Goal: Task Accomplishment & Management: Use online tool/utility

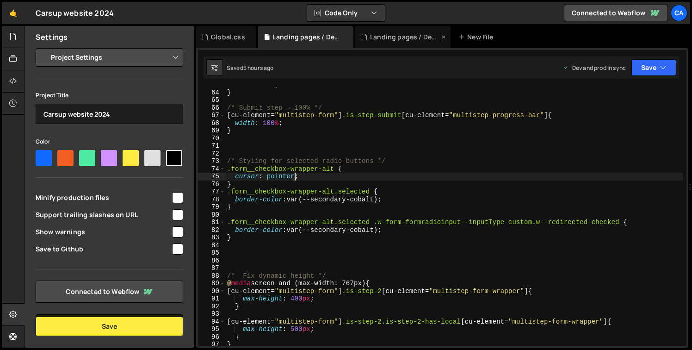
scroll to position [479, 0]
click at [414, 37] on div "Landing pages / Devenir franchisé.js" at bounding box center [404, 36] width 69 height 9
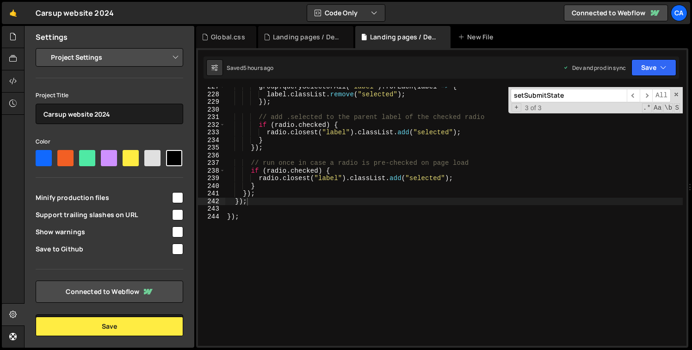
scroll to position [1730, 0]
click at [268, 203] on div "group . querySelectorAll ( "label" ) . forEach ( label => { label . classList .…" at bounding box center [454, 220] width 458 height 274
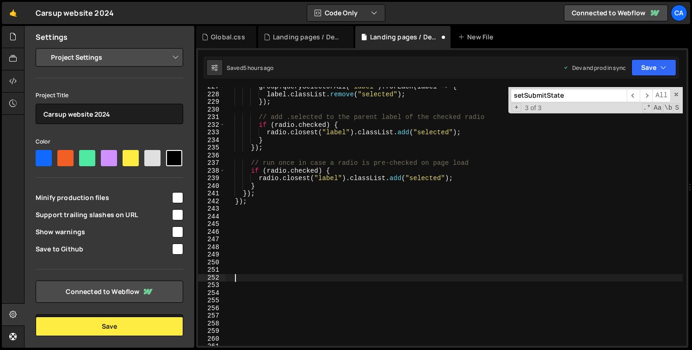
paste textarea "})();"
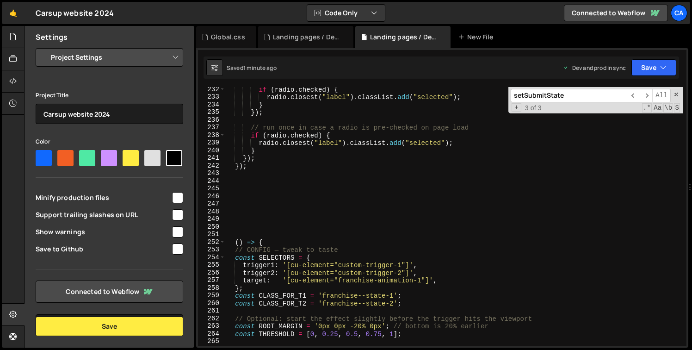
scroll to position [1824, 0]
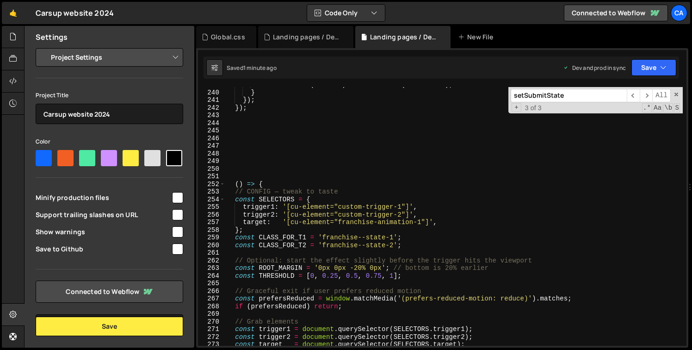
click at [250, 184] on div "radio . closest ( "label" ) . classList . add ( "selected" ) ; } }) ; }) ; ( ) …" at bounding box center [454, 218] width 458 height 274
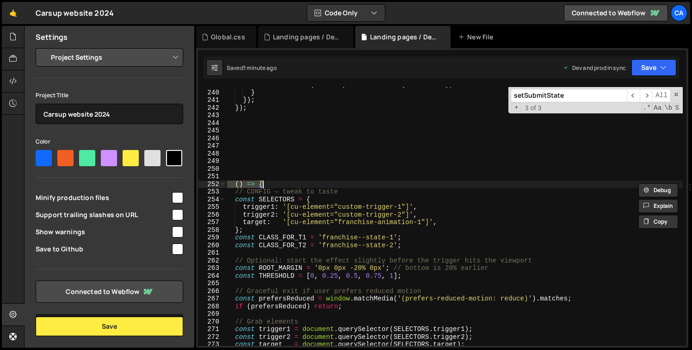
click at [250, 184] on div "radio . closest ( "label" ) . classList . add ( "selected" ) ; } }) ; }) ; ( ) …" at bounding box center [454, 218] width 458 height 274
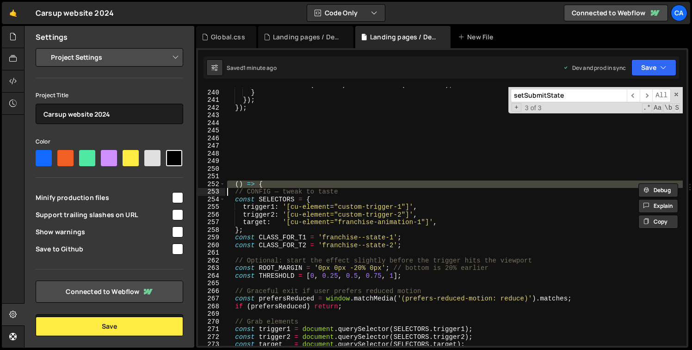
type textarea "// CONFIG — tweak to taste"
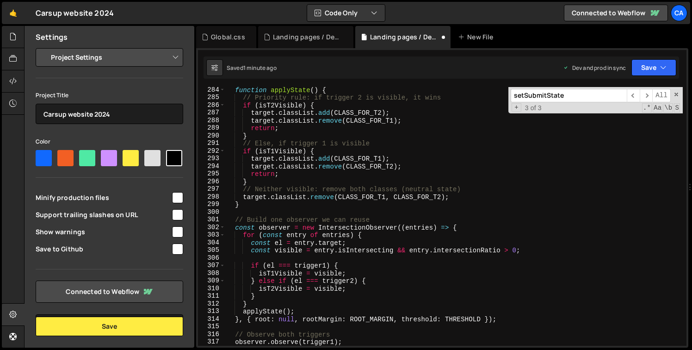
scroll to position [2428, 0]
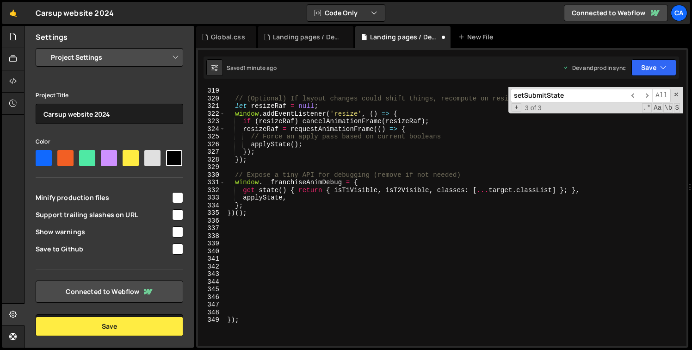
click at [250, 218] on div "// (Optional) If layout changes could shift things, recompute on resize let res…" at bounding box center [454, 224] width 458 height 274
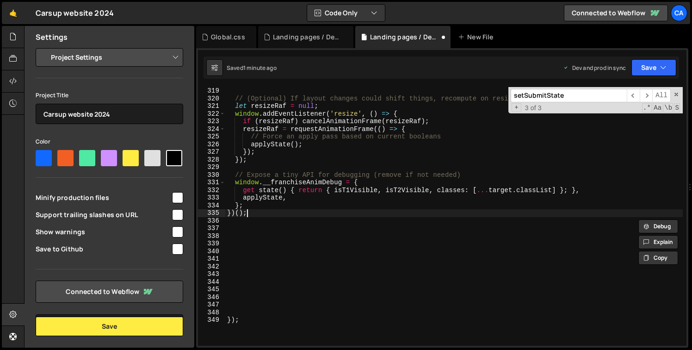
click at [252, 216] on div "// (Optional) If layout changes could shift things, recompute on resize let res…" at bounding box center [454, 224] width 458 height 274
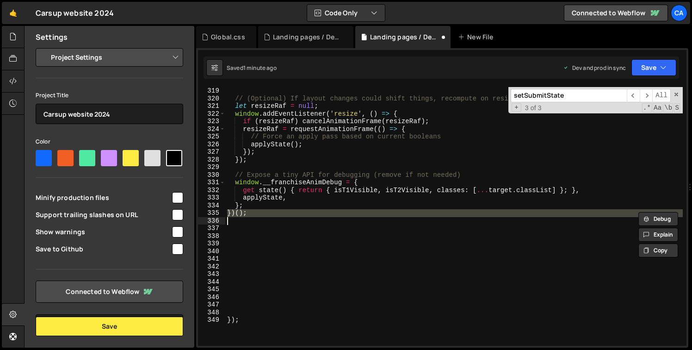
click at [252, 216] on div "// (Optional) If layout changes could shift things, recompute on resize let res…" at bounding box center [454, 224] width 458 height 274
type textarea "})();"
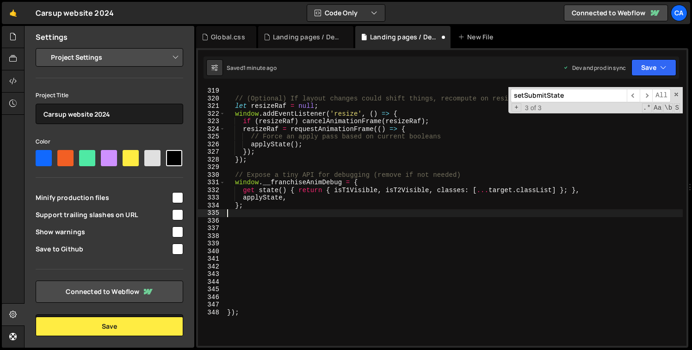
type textarea "};"
click at [305, 35] on div "Landing pages / Devenir franchisé.css" at bounding box center [307, 36] width 69 height 9
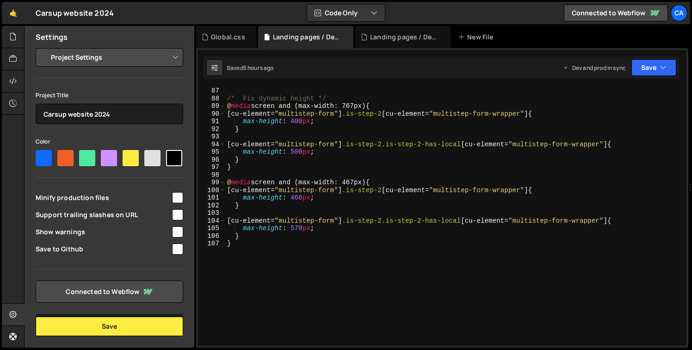
scroll to position [684, 0]
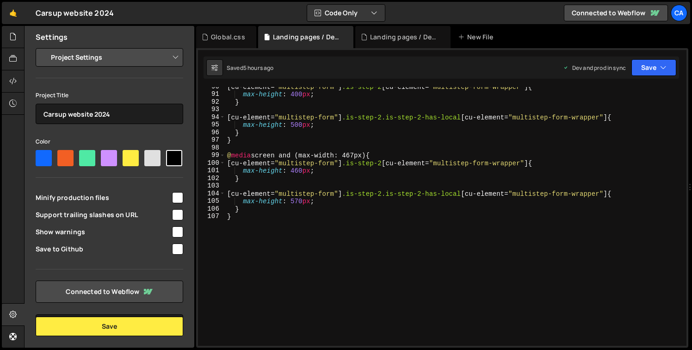
type textarea "}"
click at [279, 219] on div "[ cu-element = " multistep-form " ] .is-step-2 [ cu-element = " multistep-form-…" at bounding box center [454, 220] width 458 height 274
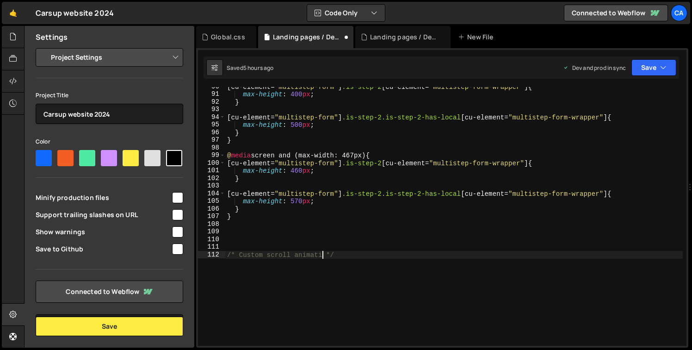
scroll to position [0, 7]
type textarea "/* Custom scroll animation */"
paste textarea "cu-element="franchise-animation-1""
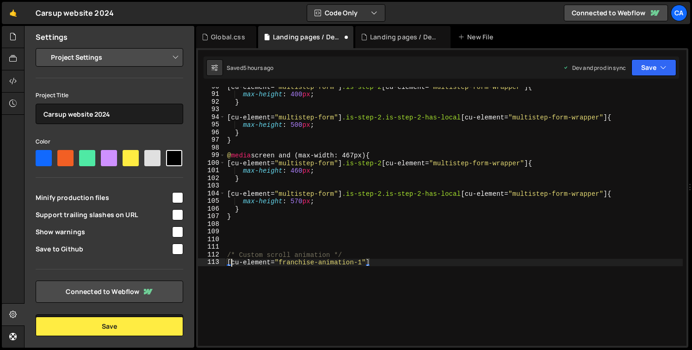
scroll to position [0, 0]
click at [390, 267] on div "[ cu-element = " multistep-form " ] .is-step-2 [ cu-element = " multistep-form-…" at bounding box center [454, 220] width 458 height 274
paste textarea "franchise--state-2"
type textarea "[cu-element="franchise-animation-1"].franchise--state-2 {"
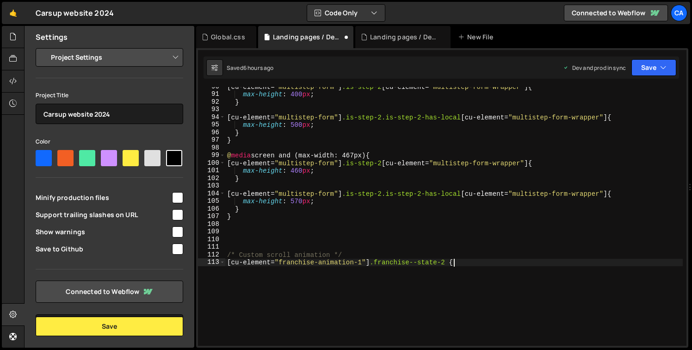
scroll to position [0, 0]
click at [452, 262] on div "[ cu-element = " multistep-form " ] .is-step-2 [ cu-element = " multistep-form-…" at bounding box center [454, 220] width 458 height 274
paste textarea "images-animation-wrapper"
type textarea "[cu-element="franchise-animation-1"].franchise--state-2 .images-animation-wrapp…"
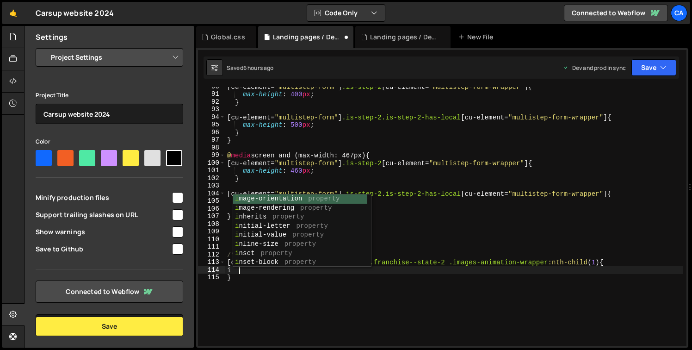
scroll to position [0, 0]
type textarea "i"
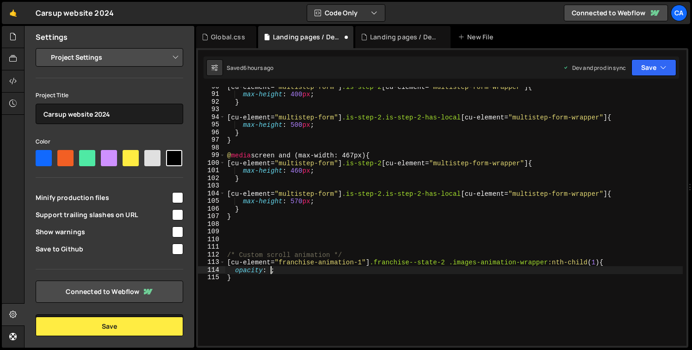
scroll to position [0, 3]
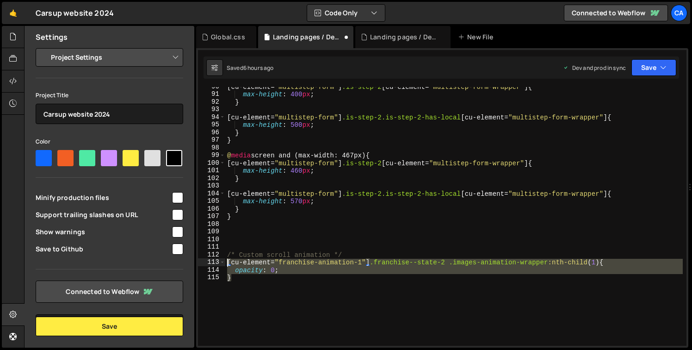
drag, startPoint x: 250, startPoint y: 285, endPoint x: 227, endPoint y: 264, distance: 31.5
click at [227, 264] on div "[ cu-element = " multistep-form " ] .is-step-2 [ cu-element = " multistep-form-…" at bounding box center [454, 220] width 458 height 274
click at [242, 276] on div "[ cu-element = " multistep-form " ] .is-step-2 [ cu-element = " multistep-form-…" at bounding box center [454, 216] width 458 height 259
type textarea "}"
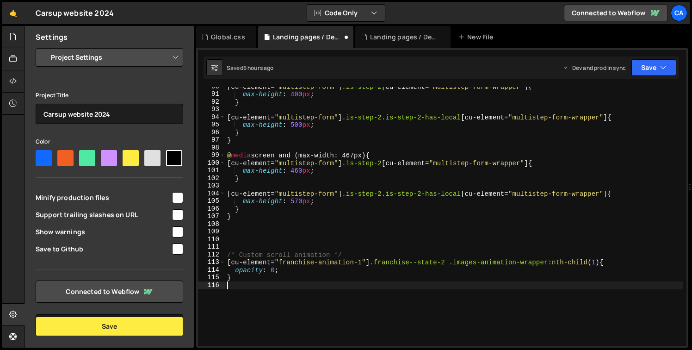
paste textarea "}"
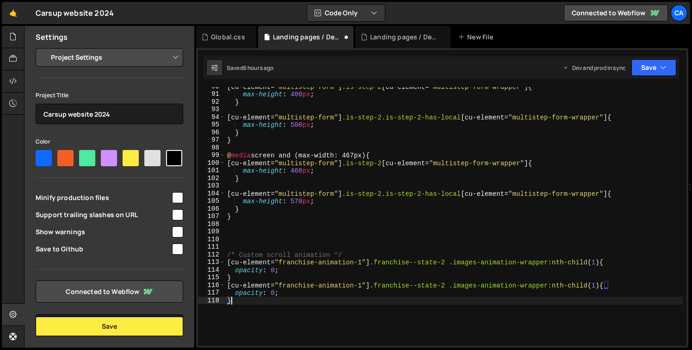
click at [595, 285] on div "[ cu-element = " multistep-form " ] .is-step-2 [ cu-element = " multistep-form-…" at bounding box center [454, 220] width 458 height 274
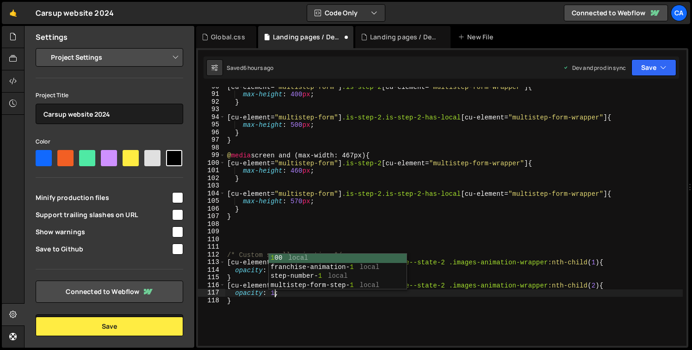
scroll to position [0, 3]
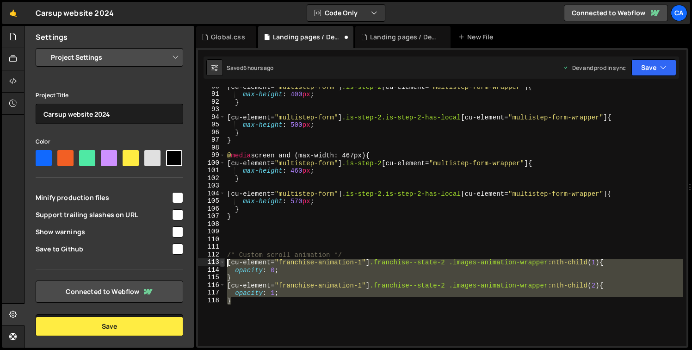
drag, startPoint x: 410, startPoint y: 331, endPoint x: 224, endPoint y: 265, distance: 197.8
click at [224, 265] on div "opacity: 1; 90 91 92 93 94 95 96 97 98 99 100 101 102 103 104 105 106 107 108 1…" at bounding box center [442, 216] width 489 height 259
click at [252, 306] on div "[ cu-element = " multistep-form " ] .is-step-2 [ cu-element = " multistep-form-…" at bounding box center [454, 216] width 458 height 259
type textarea "}"
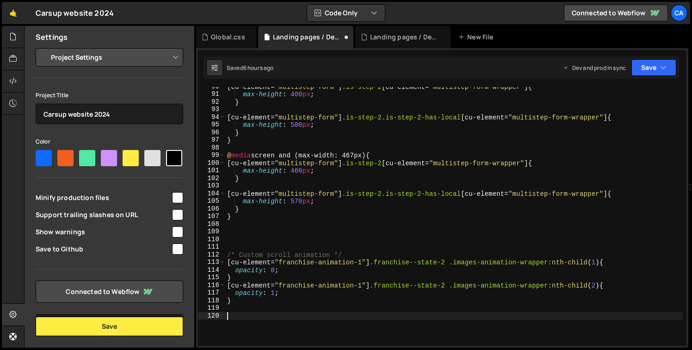
paste textarea "}"
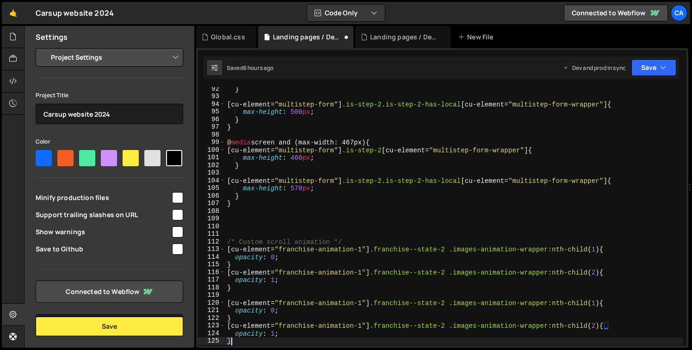
scroll to position [735, 0]
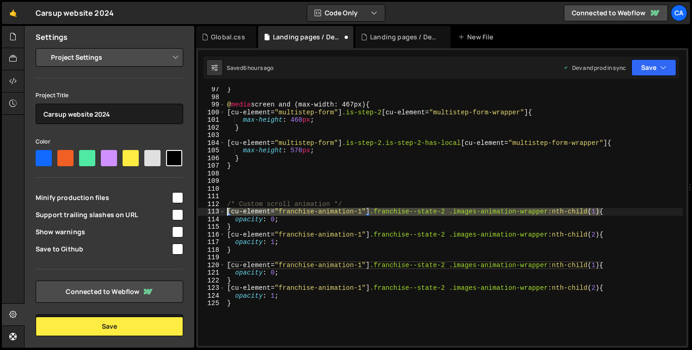
drag, startPoint x: 602, startPoint y: 212, endPoint x: 205, endPoint y: 210, distance: 396.6
click at [205, 210] on div "} 97 98 99 100 101 102 103 104 105 106 107 108 109 110 111 112 113 114 115 116 …" at bounding box center [442, 216] width 489 height 259
click at [599, 212] on div "} @ media screen and (max-width: 467px) { [ cu-element = " multistep-form " ] .…" at bounding box center [454, 216] width 458 height 259
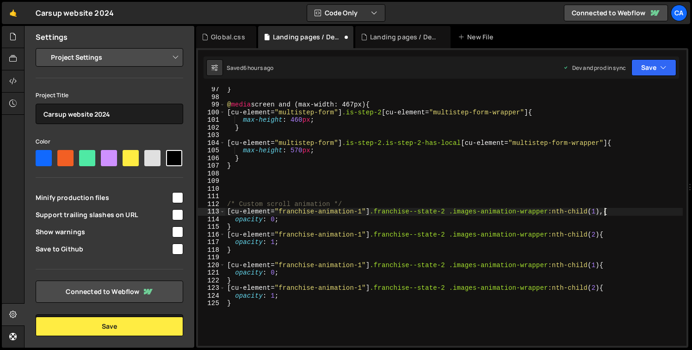
scroll to position [0, 0]
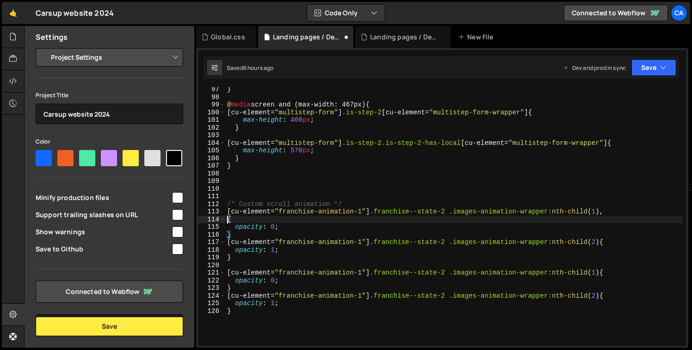
paste textarea "[cu-element="franchise-animation-1"].franchise--state-2 .images-animation-wrapp…"
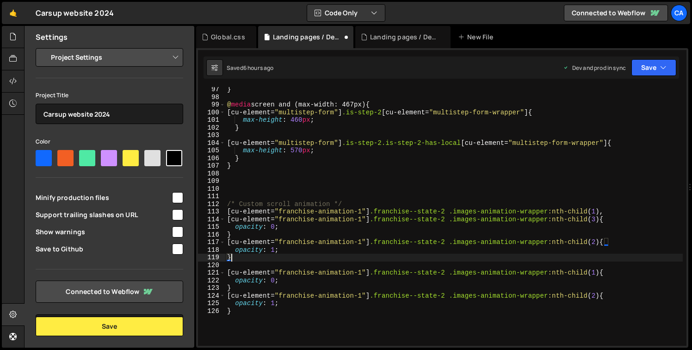
click at [333, 259] on div "} @ media screen and (max-width: 467px) { [ cu-element = " multistep-form " ] .…" at bounding box center [454, 223] width 458 height 274
type textarea "}"
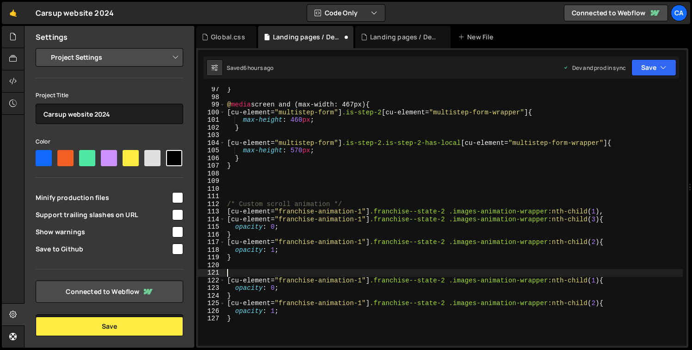
click at [599, 280] on div "} @ media screen and (max-width: 467px) { [ cu-element = " multistep-form " ] .…" at bounding box center [454, 223] width 458 height 274
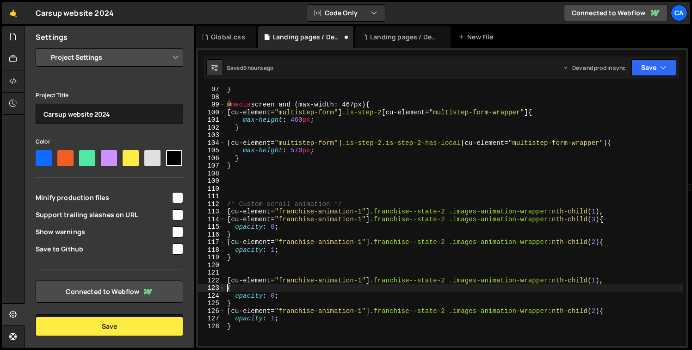
paste textarea "[cu-element="franchise-animation-1"].franchise--state-2 .images-animation-wrapp…"
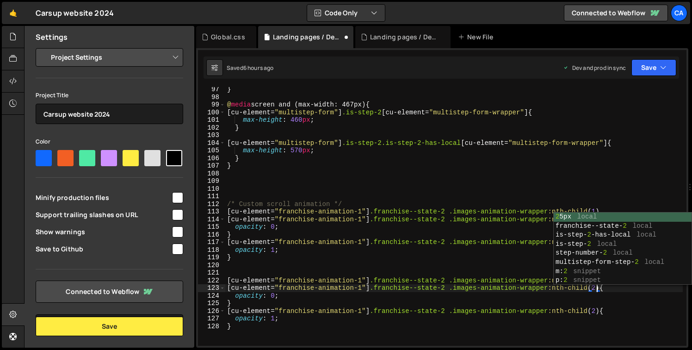
click at [274, 302] on div "} @ media screen and (max-width: 467px) { [ cu-element = " multistep-form " ] .…" at bounding box center [454, 223] width 458 height 274
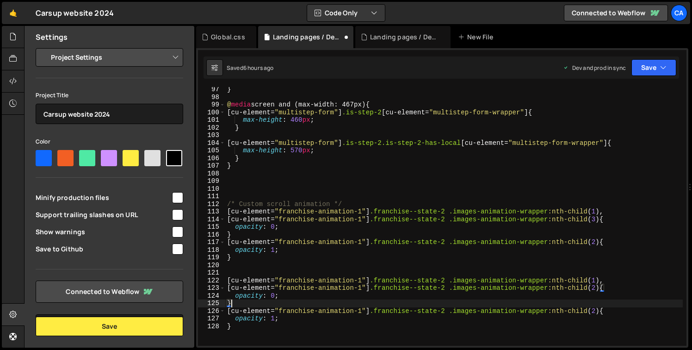
click at [596, 311] on div "} @ media screen and (max-width: 467px) { [ cu-element = " multistep-form " ] .…" at bounding box center [454, 223] width 458 height 274
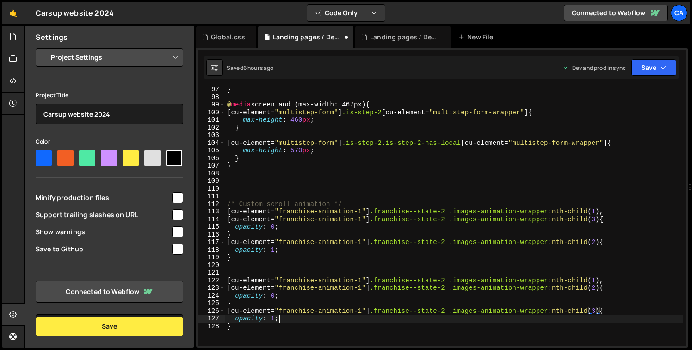
scroll to position [0, 3]
click at [444, 212] on div "} @ media screen and (max-width: 467px) { [ cu-element = " multistep-form " ] .…" at bounding box center [454, 223] width 458 height 274
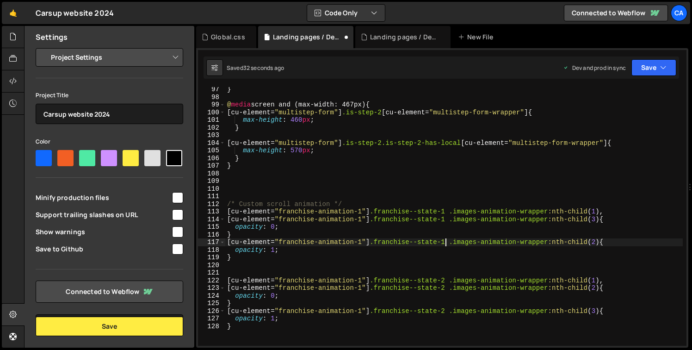
scroll to position [0, 15]
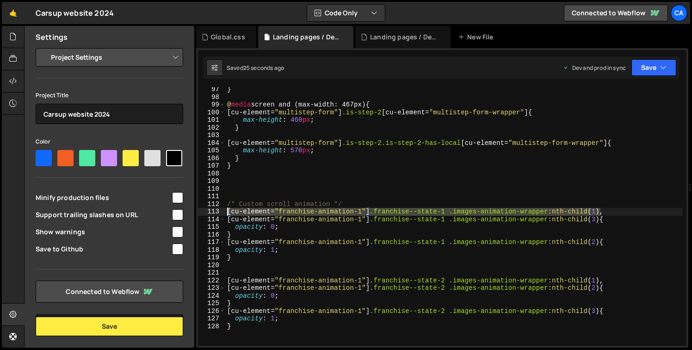
drag, startPoint x: 600, startPoint y: 209, endPoint x: 194, endPoint y: 213, distance: 405.9
click at [194, 213] on div "Files New File Javascript files 0 [Module] Breves module.js 0 0 [Module] Dynami…" at bounding box center [358, 187] width 668 height 322
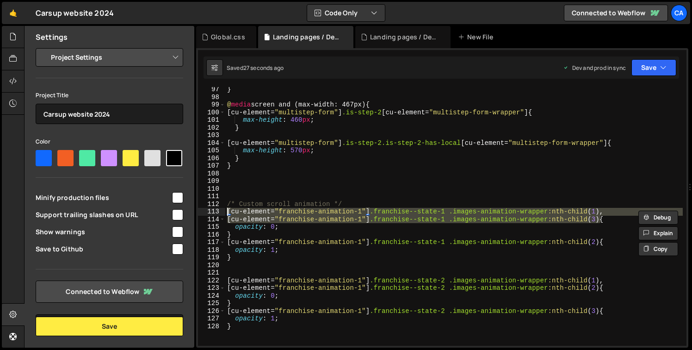
drag, startPoint x: 602, startPoint y: 222, endPoint x: 209, endPoint y: 211, distance: 393.1
click at [209, 211] on div "[cu-element="franchise-animation-1"].franchise--state-1 .images-animation-wrapp…" at bounding box center [442, 216] width 489 height 259
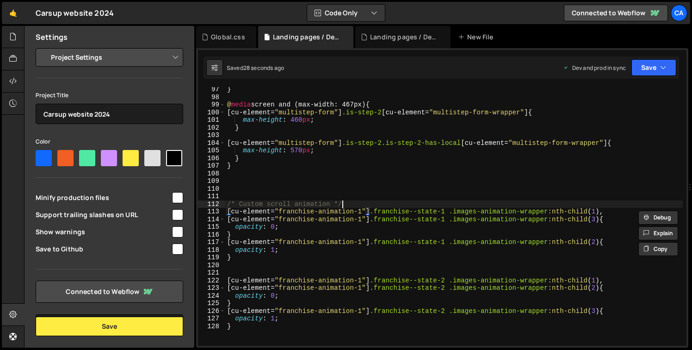
click at [351, 202] on div "} @ media screen and (max-width: 467px) { [ cu-element = " multistep-form " ] .…" at bounding box center [454, 223] width 458 height 274
type textarea "/* Custom scroll animation */"
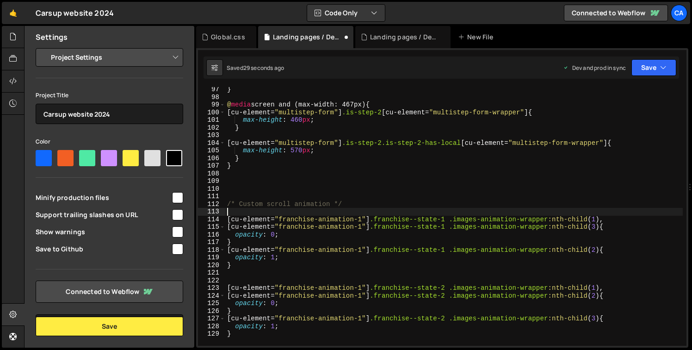
paste textarea "[cu-element="franchise-animation-1"].franchise--state-1 .images-animation-wrapp…"
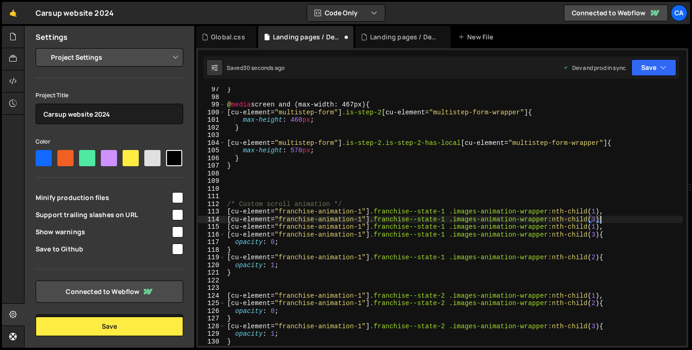
type textarea "[cu-element="franchise-animation-1"].franchise--state-1 .images-animation-wrapp…"
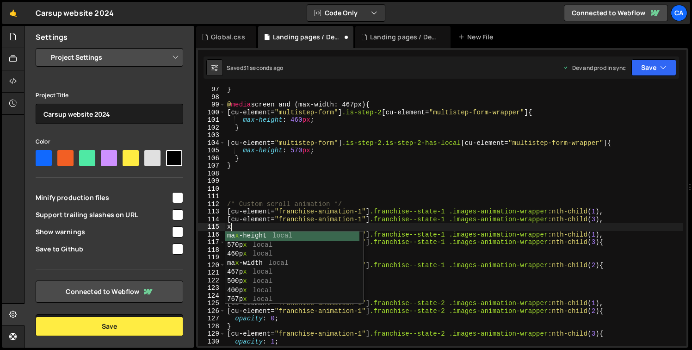
paste textarea "[cu-element="franchise-animation-1"].franchise--state-1 .images-animation-wrapp…"
type textarea "[cu-element="franchise-animation-1"].franchise--state-1 .images-animation-wrapp…"
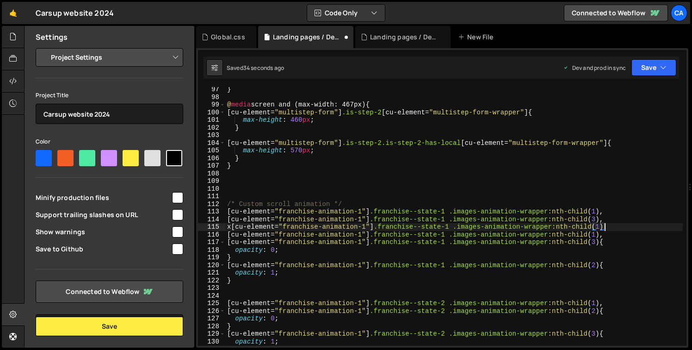
scroll to position [0, 26]
type textarea "x[cu-element="franchise-animation-1"].franchise--state-1 .images-animation-wrap…"
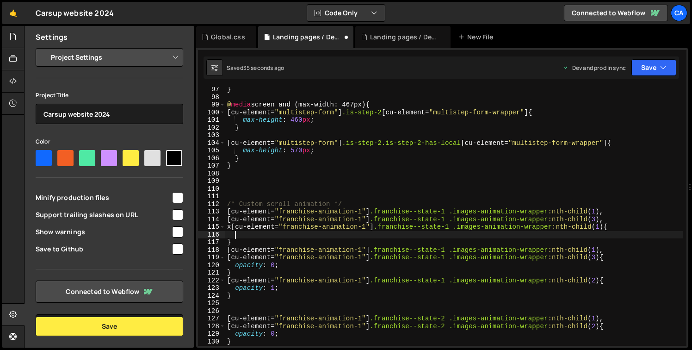
type textarea "}"
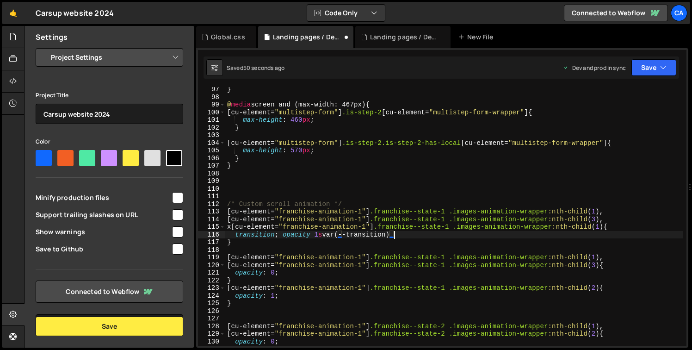
scroll to position [0, 12]
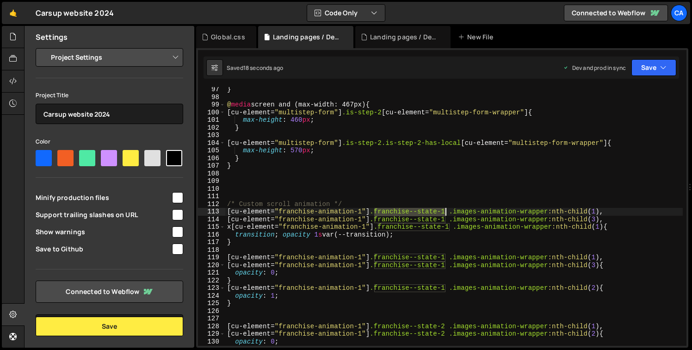
drag, startPoint x: 374, startPoint y: 212, endPoint x: 447, endPoint y: 212, distance: 73.1
click at [447, 212] on div "} @ media screen and (max-width: 467px) { [ cu-element = " multistep-form " ] .…" at bounding box center [454, 223] width 458 height 274
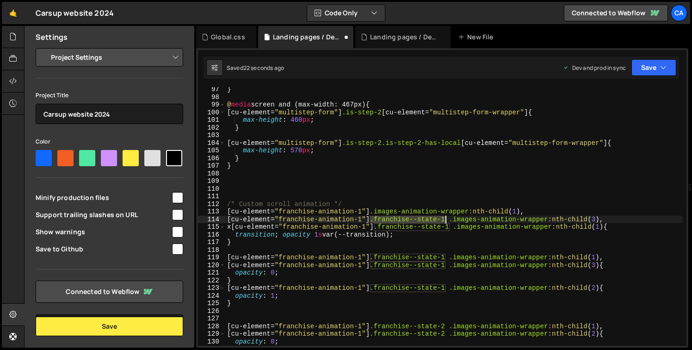
drag, startPoint x: 372, startPoint y: 221, endPoint x: 445, endPoint y: 220, distance: 72.7
click at [445, 220] on div "} @ media screen and (max-width: 467px) { [ cu-element = " multistep-form " ] .…" at bounding box center [454, 223] width 458 height 274
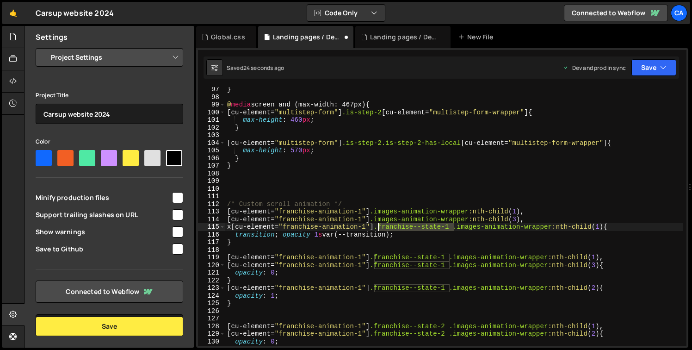
drag, startPoint x: 452, startPoint y: 227, endPoint x: 374, endPoint y: 228, distance: 77.8
click at [374, 228] on div "} @ media screen and (max-width: 467px) { [ cu-element = " multistep-form " ] .…" at bounding box center [454, 223] width 458 height 274
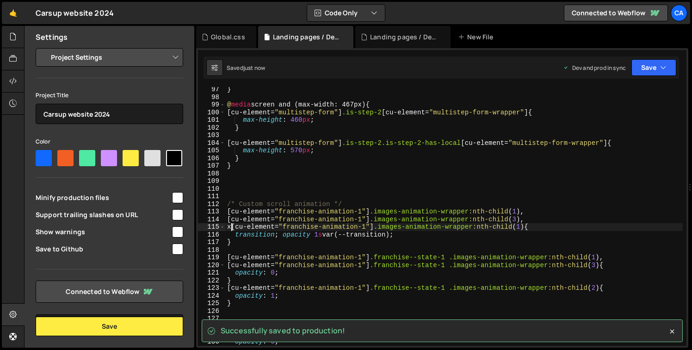
click at [233, 229] on div "} @ media screen and (max-width: 467px) { [ cu-element = " multistep-form " ] .…" at bounding box center [454, 223] width 458 height 274
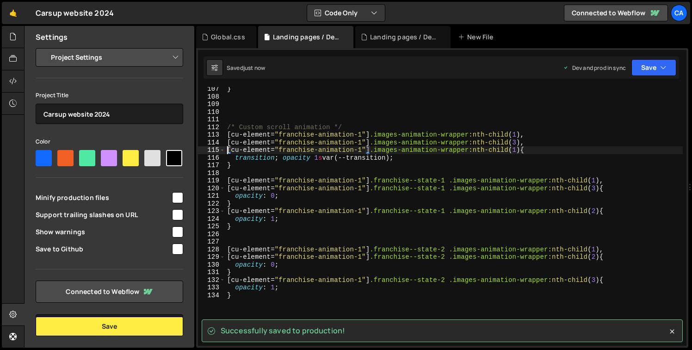
scroll to position [811, 0]
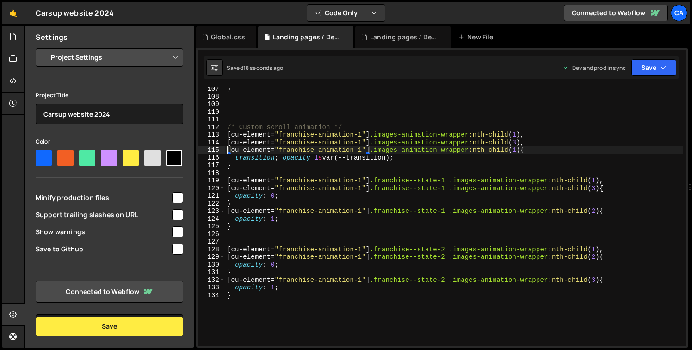
click at [280, 158] on div "} /* Custom scroll animation */ [ cu-element = " franchise-animation-1 " ] .ima…" at bounding box center [454, 222] width 458 height 274
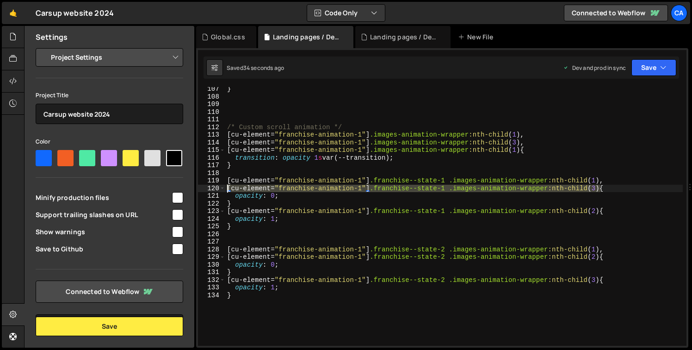
drag, startPoint x: 600, startPoint y: 189, endPoint x: 219, endPoint y: 185, distance: 380.9
click at [219, 185] on div "transition: opacity 1s var(--transition); 107 108 109 110 111 112 113 114 115 1…" at bounding box center [442, 216] width 489 height 259
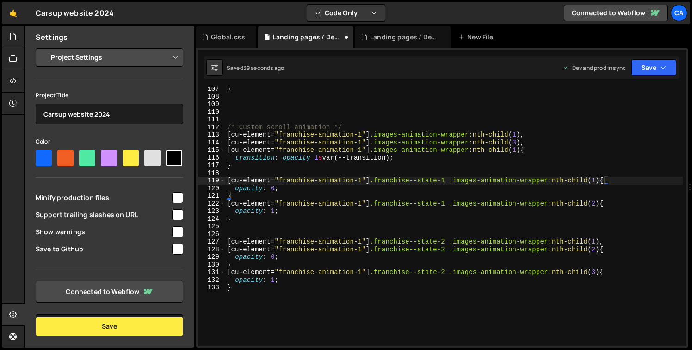
scroll to position [0, 26]
type textarea "[cu-element="franchise-animation-1"].franchise--state-1 .images-animation-wrapp…"
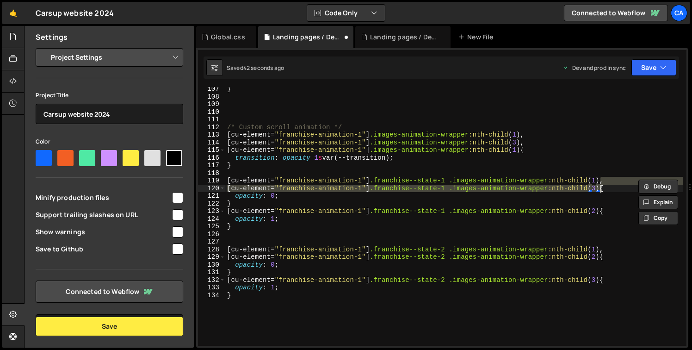
click at [350, 172] on div "} /* Custom scroll animation */ [ cu-element = " franchise-animation-1 " ] .ima…" at bounding box center [454, 222] width 458 height 274
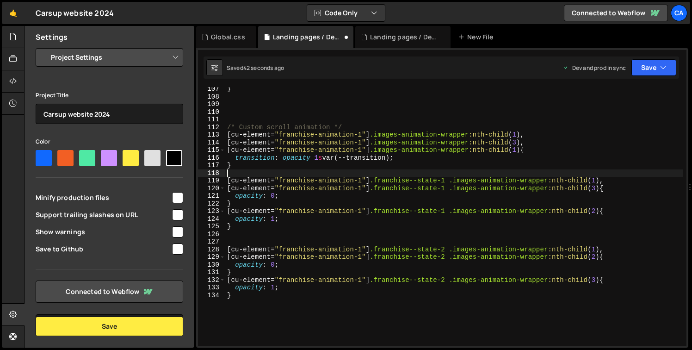
scroll to position [0, 0]
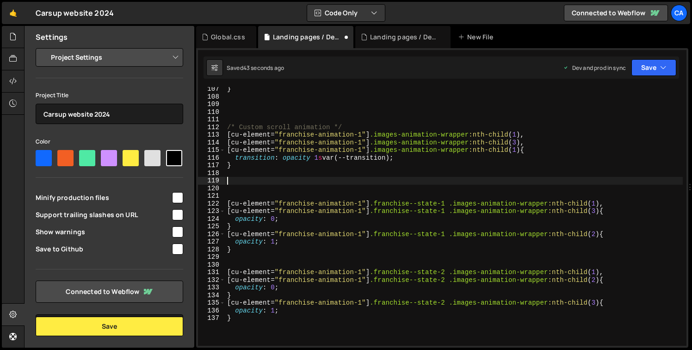
paste textarea "[cu-element="franchise-animation-1"].franchise--state-1 .images-animation-wrapp…"
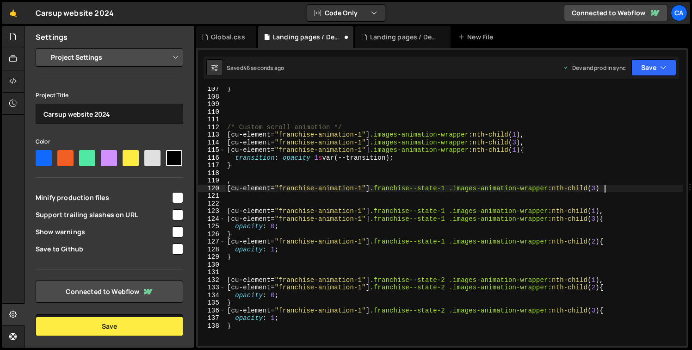
type textarea "[cu-element="franchise-animation-1"].franchise--state-1 .images-animation-wrapp…"
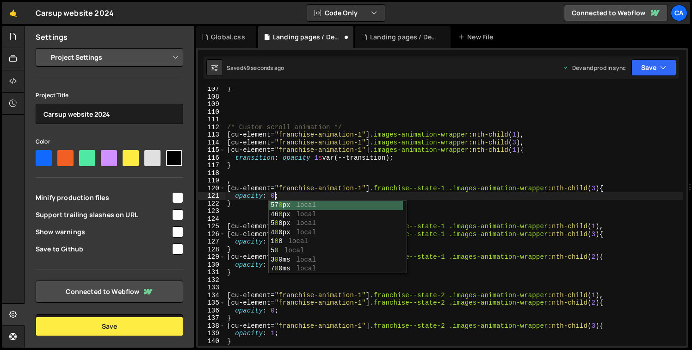
scroll to position [0, 3]
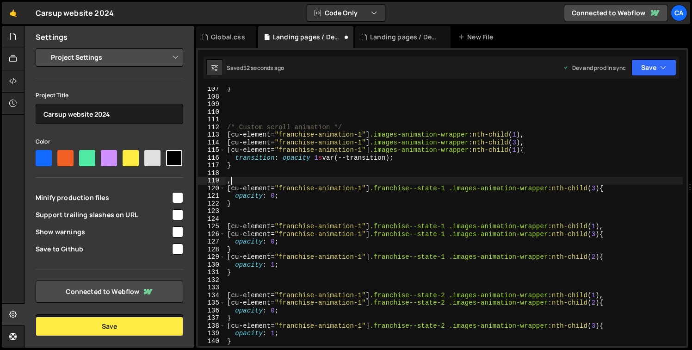
click at [266, 182] on div "} /* Custom scroll animation */ [ cu-element = " franchise-animation-1 " ] .ima…" at bounding box center [454, 222] width 458 height 274
type textarea ","
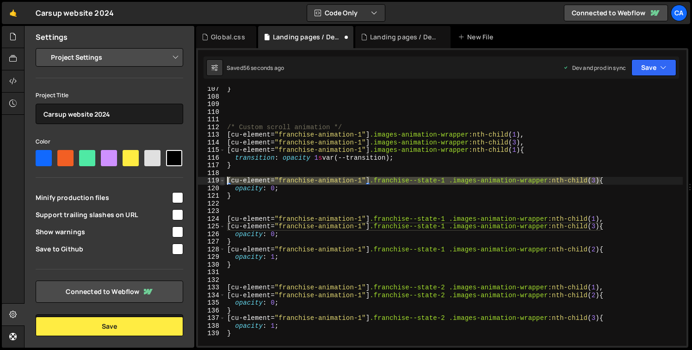
drag, startPoint x: 584, startPoint y: 181, endPoint x: 220, endPoint y: 181, distance: 364.2
click at [220, 181] on div "107 108 109 110 111 112 113 114 115 116 117 118 119 120 121 122 123 124 125 126…" at bounding box center [442, 216] width 489 height 259
type textarea "[cu-element="franchise-animation-1"].franchise--state-1 .images-animation-wrapp…"
click at [261, 172] on div "} /* Custom scroll animation */ [ cu-element = " franchise-animation-1 " ] .ima…" at bounding box center [454, 222] width 458 height 274
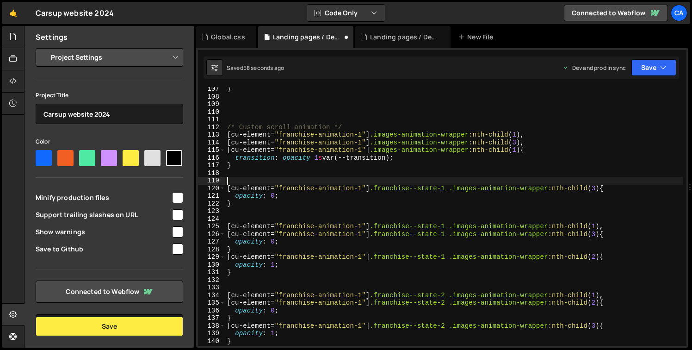
paste textarea "[cu-element="franchise-animation-1"].franchise--state-1 .images-animation-wrapp…"
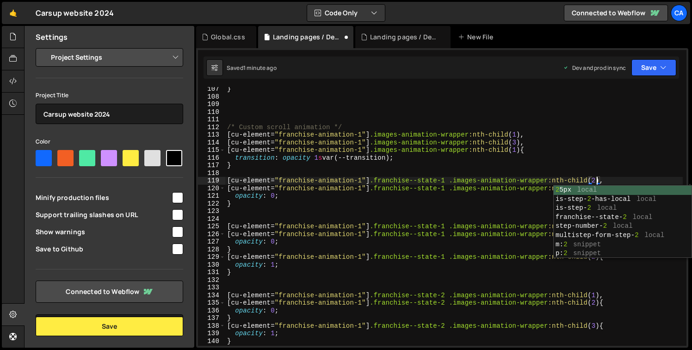
click at [277, 202] on div "} /* Custom scroll animation */ [ cu-element = " franchise-animation-1 " ] .ima…" at bounding box center [454, 222] width 458 height 274
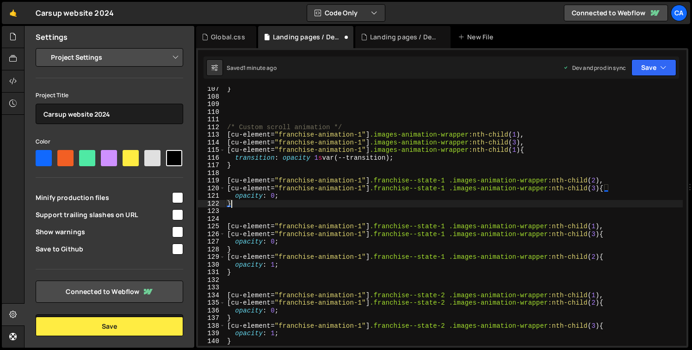
scroll to position [0, 0]
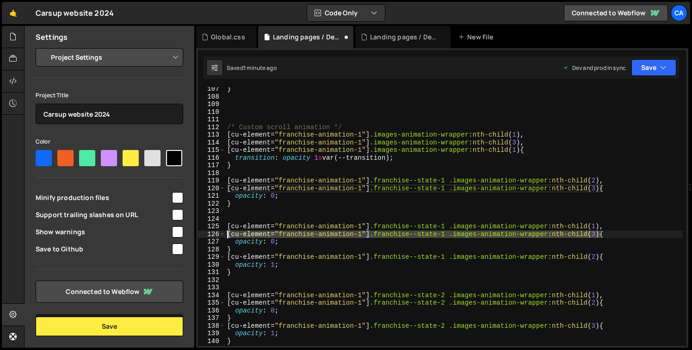
drag, startPoint x: 601, startPoint y: 233, endPoint x: 212, endPoint y: 235, distance: 389.7
click at [212, 235] on div "} 107 108 109 110 111 112 113 114 115 116 117 118 119 120 121 122 123 124 125 1…" at bounding box center [442, 216] width 489 height 259
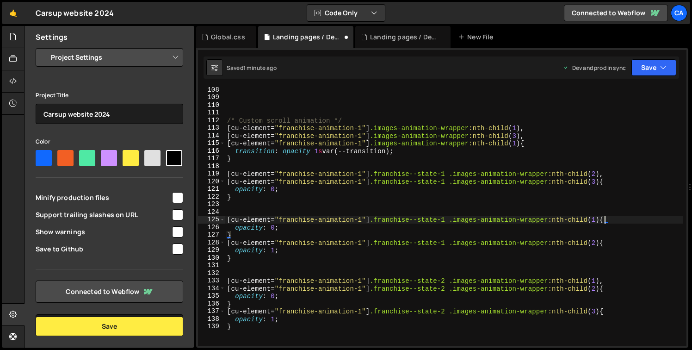
scroll to position [841, 0]
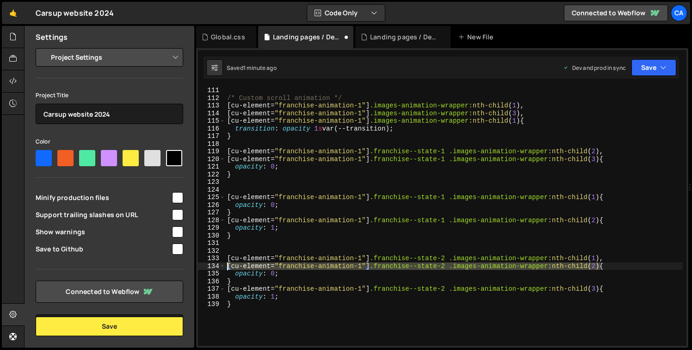
drag, startPoint x: 593, startPoint y: 267, endPoint x: 218, endPoint y: 265, distance: 374.9
click at [218, 265] on div "[cu-element="franchise-animation-1"].franchise--state-1 .images-animation-wrapp…" at bounding box center [442, 216] width 489 height 259
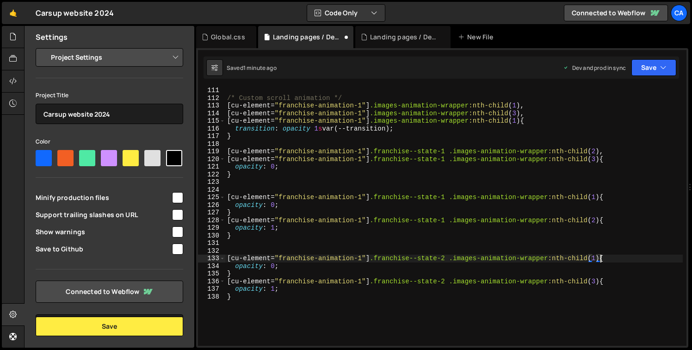
scroll to position [0, 26]
click at [598, 258] on div "/* Custom scroll animation */ [ cu-element = " franchise-animation-1 " ] .image…" at bounding box center [454, 224] width 458 height 274
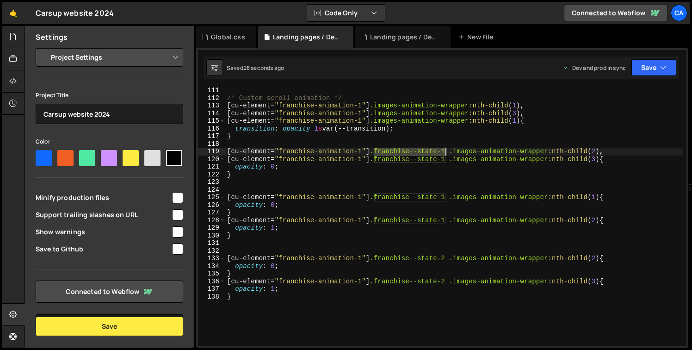
drag, startPoint x: 374, startPoint y: 151, endPoint x: 444, endPoint y: 152, distance: 70.8
click at [444, 152] on div "/* Custom scroll animation */ [ cu-element = " franchise-animation-1 " ] .image…" at bounding box center [454, 224] width 458 height 274
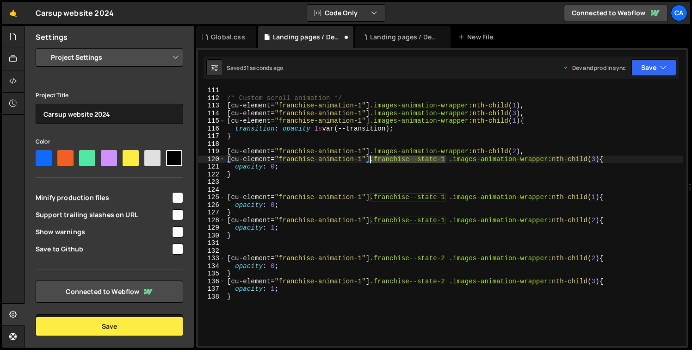
drag, startPoint x: 445, startPoint y: 161, endPoint x: 371, endPoint y: 162, distance: 74.5
click at [371, 162] on div "/* Custom scroll animation */ [ cu-element = " franchise-animation-1 " ] .image…" at bounding box center [454, 224] width 458 height 274
click at [522, 115] on div "/* Custom scroll animation */ [ cu-element = " franchise-animation-1 " ] .image…" at bounding box center [454, 224] width 458 height 274
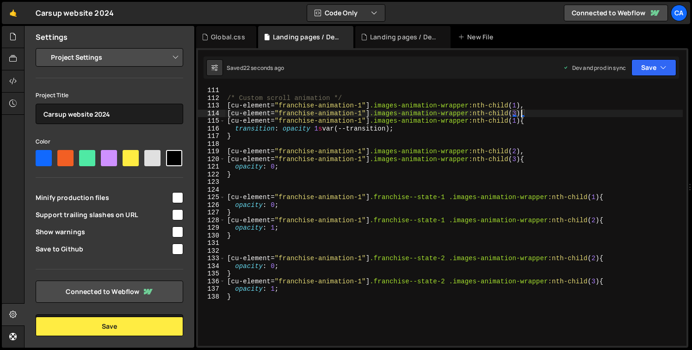
scroll to position [0, 20]
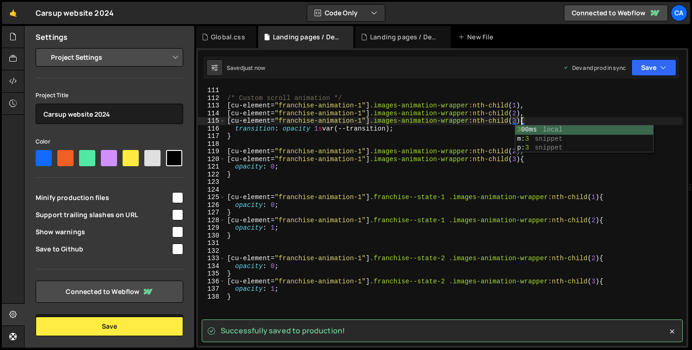
click at [371, 138] on div "/* Custom scroll animation */ [ cu-element = " franchise-animation-1 " ] .image…" at bounding box center [454, 224] width 458 height 274
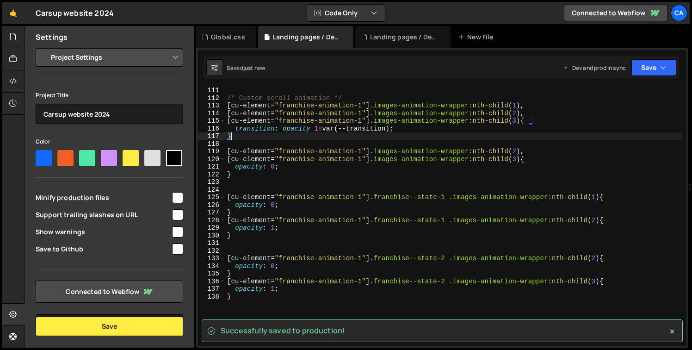
scroll to position [0, 0]
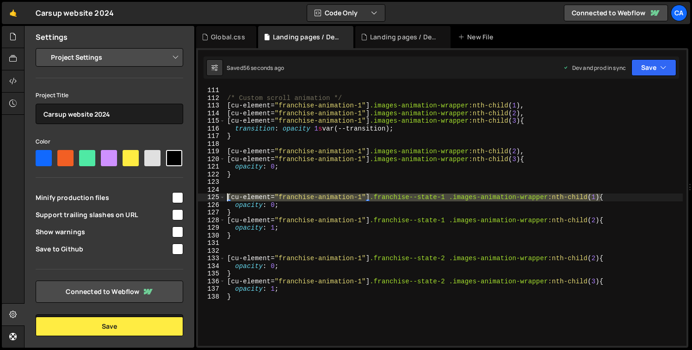
drag, startPoint x: 600, startPoint y: 197, endPoint x: 219, endPoint y: 196, distance: 380.9
click at [219, 196] on div "} 111 112 113 114 115 116 117 118 119 120 121 122 123 124 125 126 127 128 129 1…" at bounding box center [442, 216] width 489 height 259
type textarea "[cu-element="franchise-animation-1"].franchise--state-1 .images-animation-wrapp…"
click at [572, 251] on div "/* Custom scroll animation */ [ cu-element = " franchise-animation-1 " ] .image…" at bounding box center [454, 224] width 458 height 274
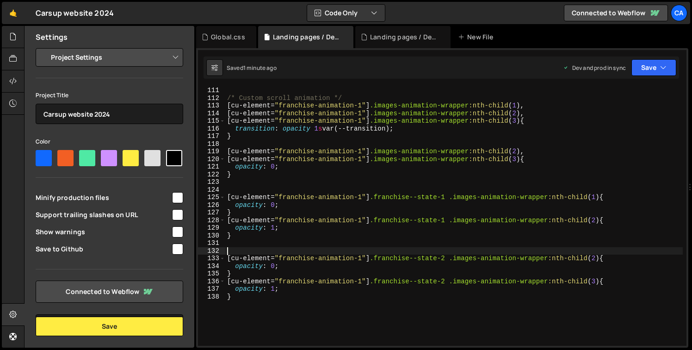
paste textarea "[cu-element="franchise-animation-1"].franchise--state-1 .images-animation-wrapp…"
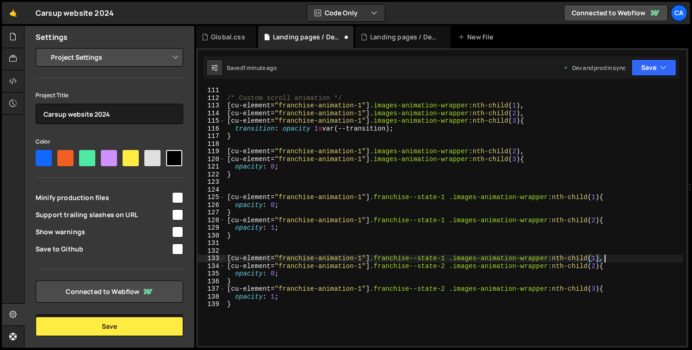
scroll to position [0, 26]
click at [446, 256] on div "/* Custom scroll animation */ [ cu-element = " franchise-animation-1 " ] .image…" at bounding box center [454, 224] width 458 height 274
click at [320, 127] on div "/* Custom scroll animation */ [ cu-element = " franchise-animation-1 " ] .image…" at bounding box center [454, 224] width 458 height 274
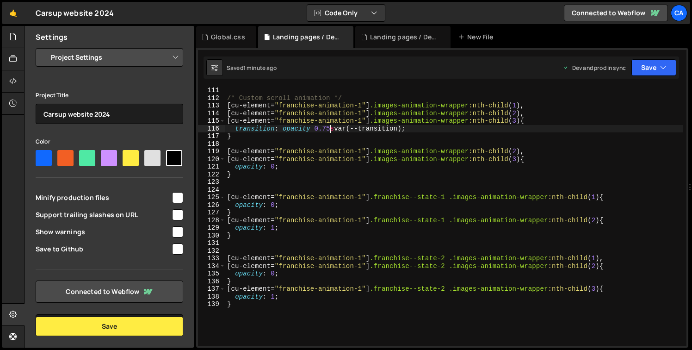
scroll to position [801, 0]
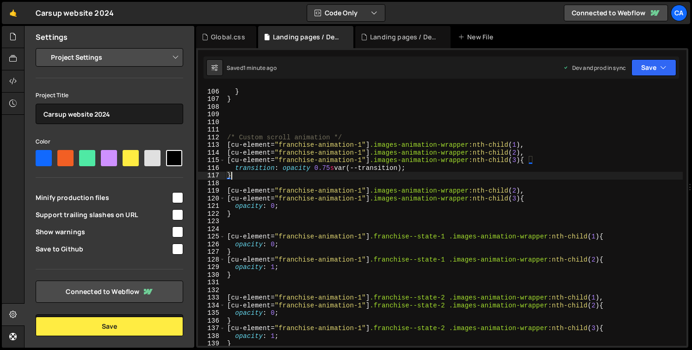
click at [295, 179] on div "max-height : 570 px ; } } /* Custom scroll animation */ [ cu-element = " franch…" at bounding box center [454, 217] width 458 height 274
type textarea "}"
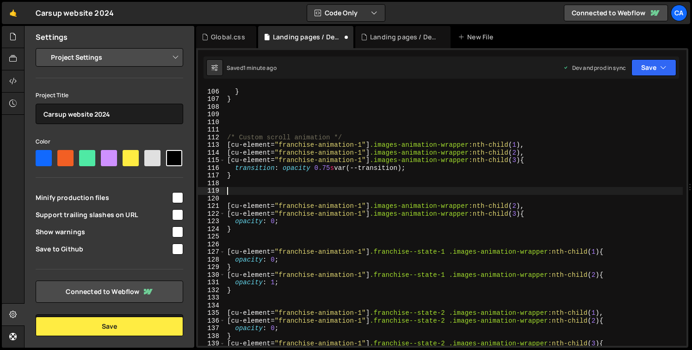
paste textarea "@media screen and (min-width: 992px)"
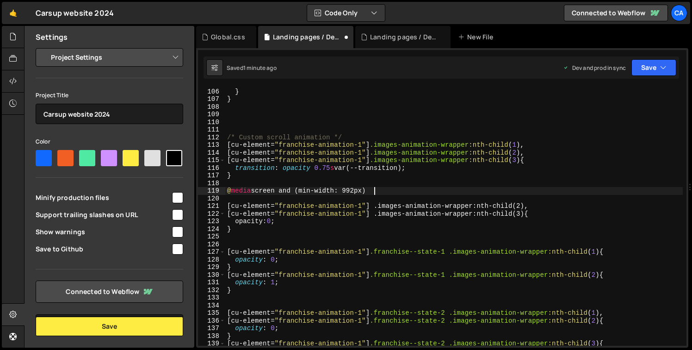
type textarea "@media screen and (min-width: 992px) {"
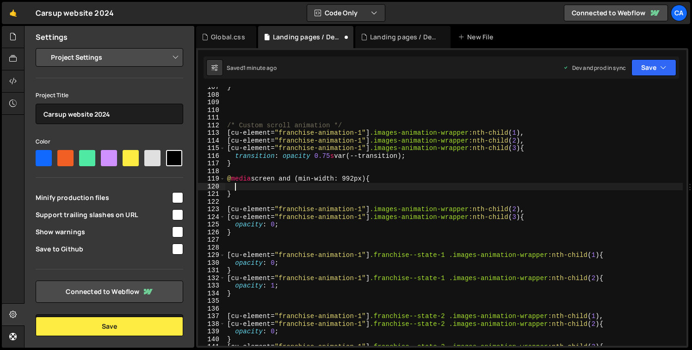
scroll to position [914, 0]
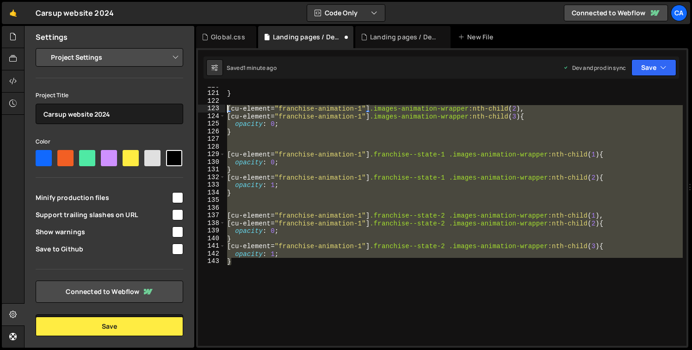
drag, startPoint x: 252, startPoint y: 260, endPoint x: 227, endPoint y: 110, distance: 152.0
click at [227, 110] on div "} [ cu-element = " franchise-animation-1 " ] .images-animation-wrapper :nth-chi…" at bounding box center [454, 219] width 458 height 274
type textarea "[cu-element="franchise-animation-1"] .images-animation-wrapper:nth-child(2), [c…"
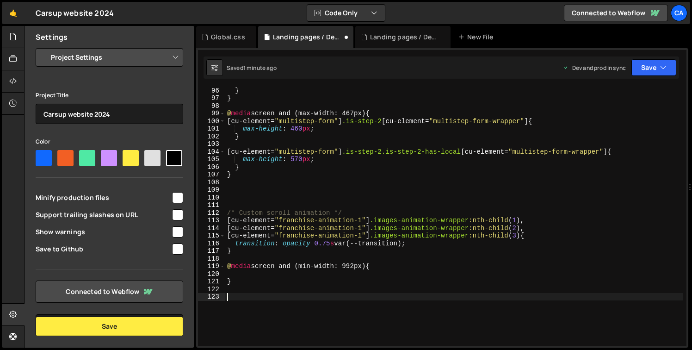
scroll to position [726, 0]
click at [243, 273] on div "} } @ media screen and (max-width: 467px) { [ cu-element = " multistep-form " ]…" at bounding box center [454, 224] width 458 height 274
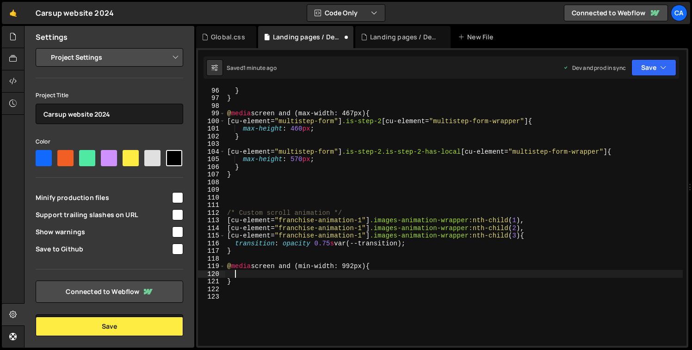
paste textarea "}"
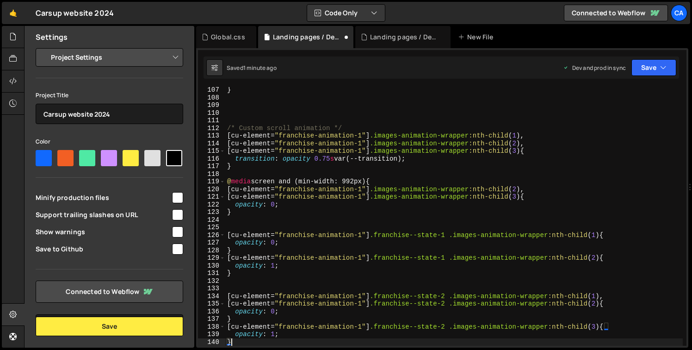
scroll to position [819, 0]
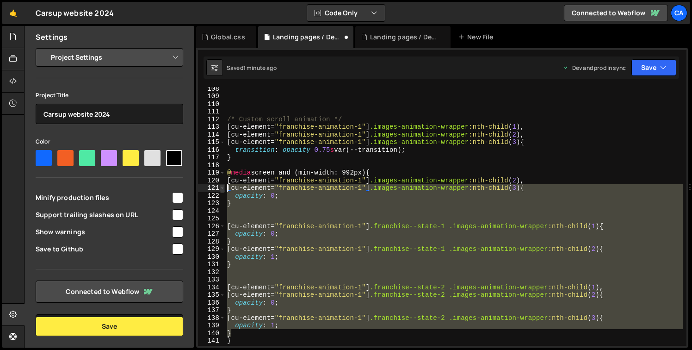
drag, startPoint x: 244, startPoint y: 331, endPoint x: 223, endPoint y: 184, distance: 148.8
click at [223, 184] on div "} 108 109 110 111 112 113 114 115 116 117 118 119 120 121 122 123 124 125 126 1…" at bounding box center [442, 216] width 489 height 259
click at [399, 174] on div "/* Custom scroll animation */ [ cu-element = " franchise-animation-1 " ] .image…" at bounding box center [454, 222] width 458 height 274
type textarea "@media screen and (min-width: 992px) {"
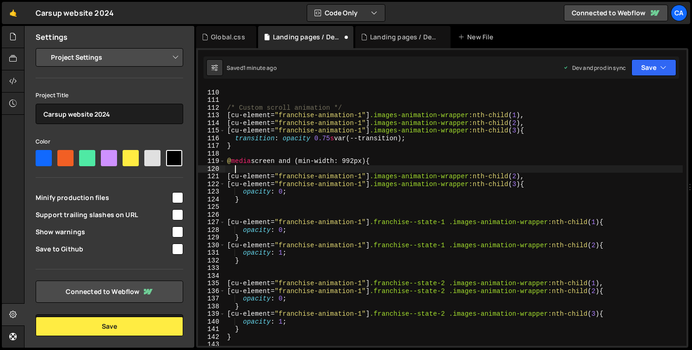
scroll to position [921, 0]
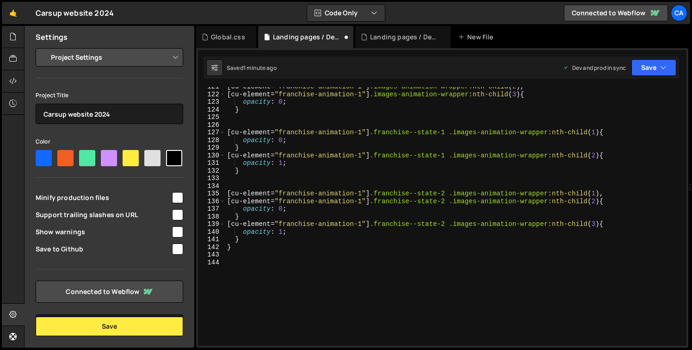
click at [261, 240] on div "[ cu-element = " franchise-animation-1 " ] .images-animation-wrapper :nth-child…" at bounding box center [454, 220] width 458 height 274
type textarea "}"
